Goal: Task Accomplishment & Management: Use online tool/utility

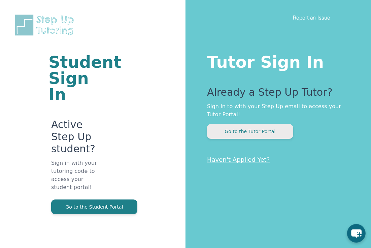
click at [267, 131] on button "Go to the Tutor Portal" at bounding box center [250, 131] width 86 height 15
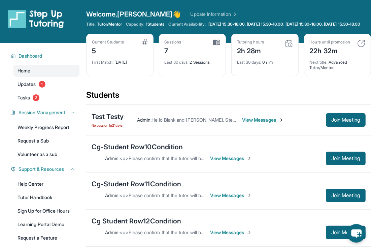
click at [191, 14] on link "Update Information" at bounding box center [214, 14] width 47 height 7
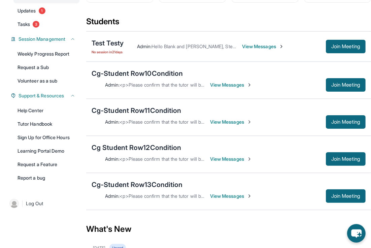
scroll to position [75, 0]
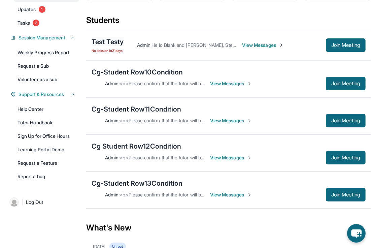
click at [112, 47] on div "Test Testy" at bounding box center [108, 41] width 32 height 9
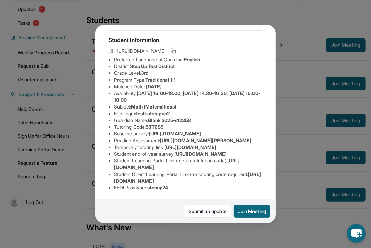
scroll to position [95, 0]
click at [266, 35] on img at bounding box center [265, 34] width 5 height 5
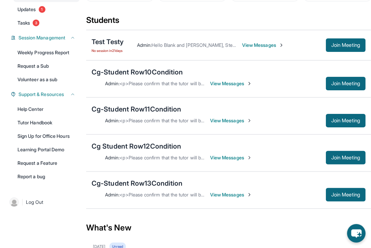
click at [266, 49] on span "View Messages" at bounding box center [263, 45] width 42 height 7
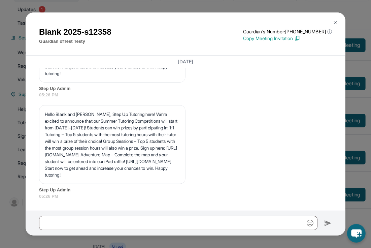
scroll to position [1347, 0]
click at [334, 22] on img at bounding box center [335, 22] width 5 height 5
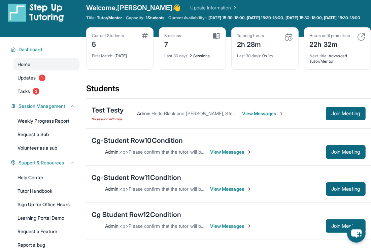
scroll to position [4, 0]
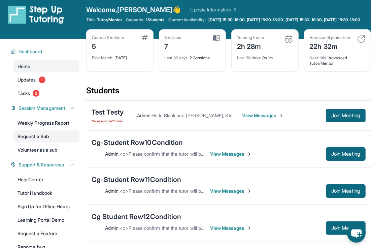
click at [57, 139] on link "Request a Sub" at bounding box center [46, 136] width 66 height 12
click at [44, 156] on link "Volunteer as a sub" at bounding box center [46, 150] width 66 height 12
